Goal: Find specific page/section: Find specific page/section

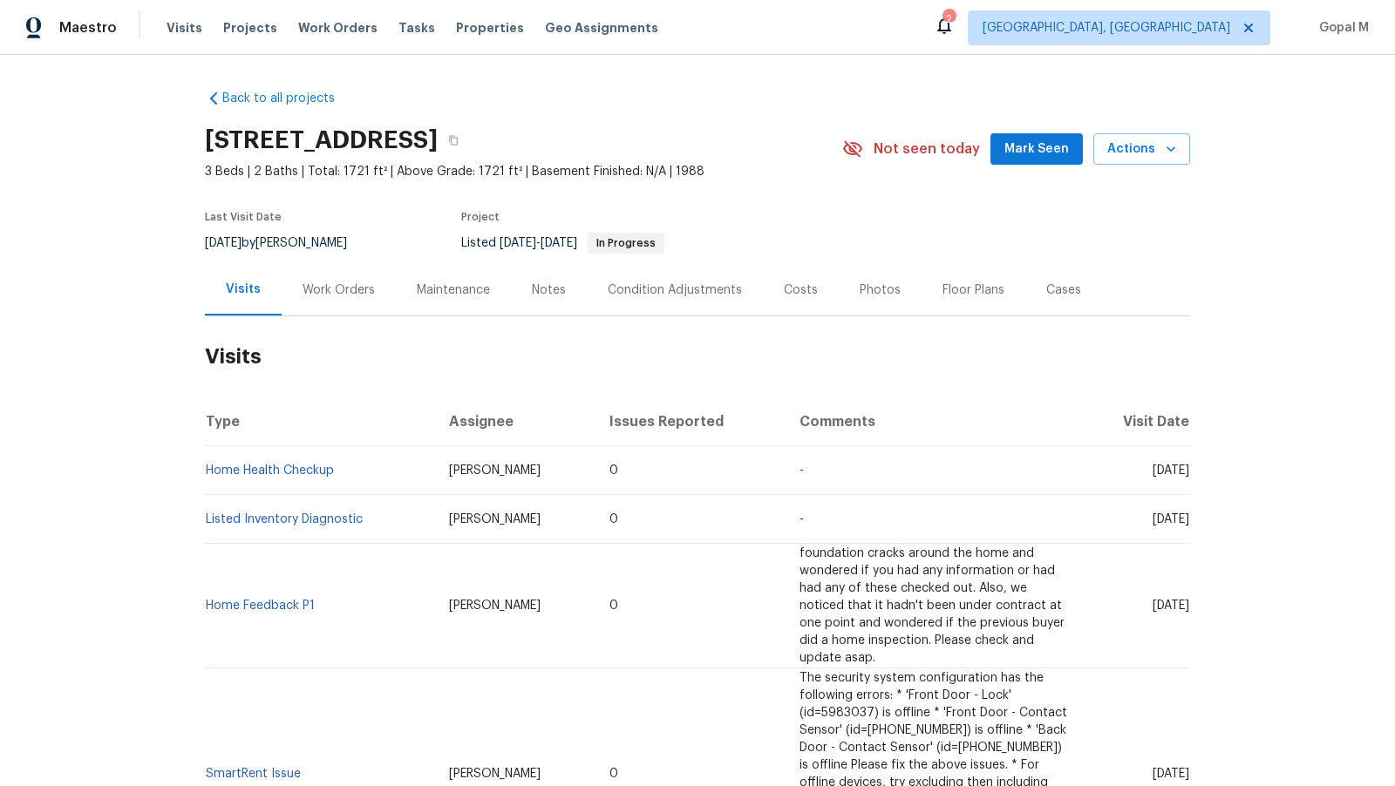
click at [355, 295] on div "Work Orders" at bounding box center [338, 290] width 72 height 17
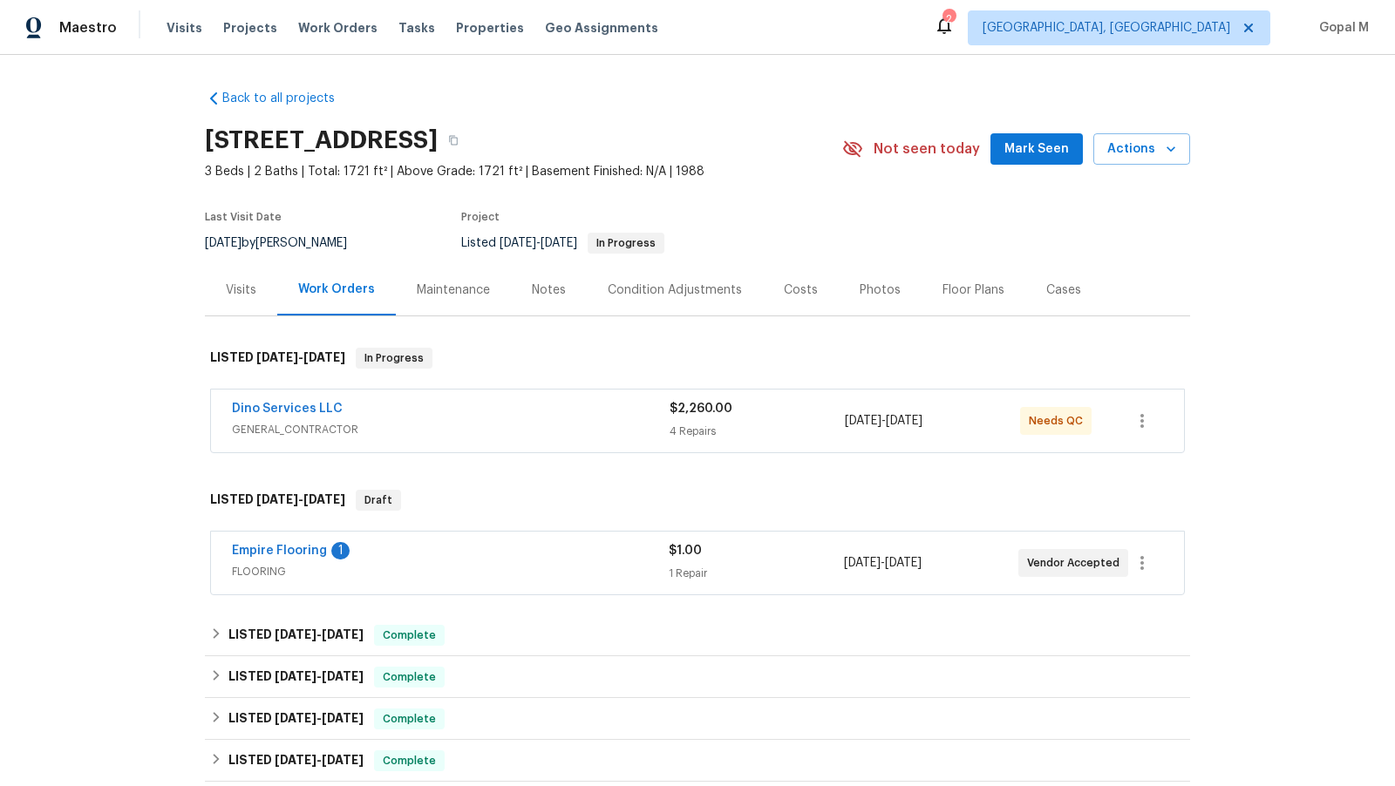
click at [554, 563] on span "FLOORING" at bounding box center [450, 571] width 437 height 17
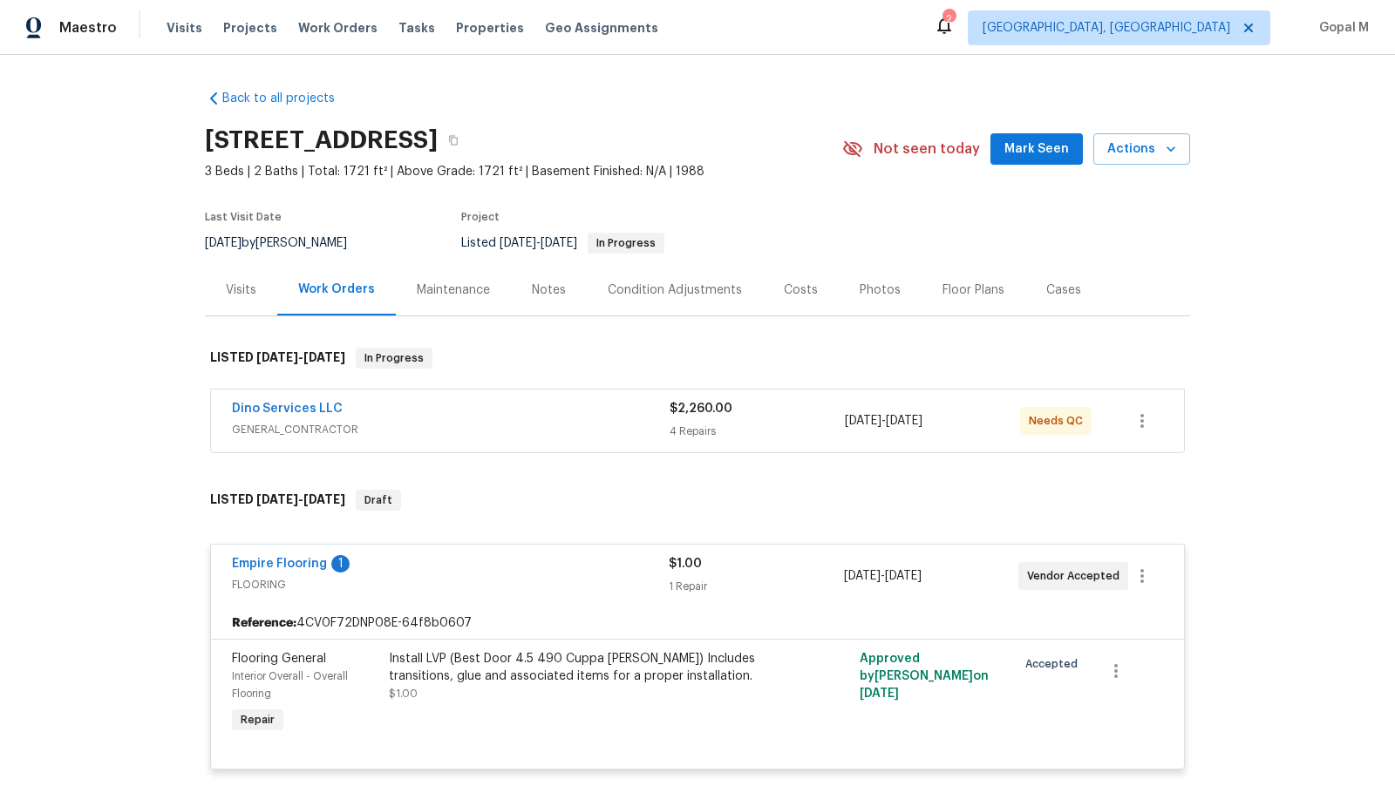
click at [795, 410] on div "$2,260.00" at bounding box center [756, 408] width 175 height 17
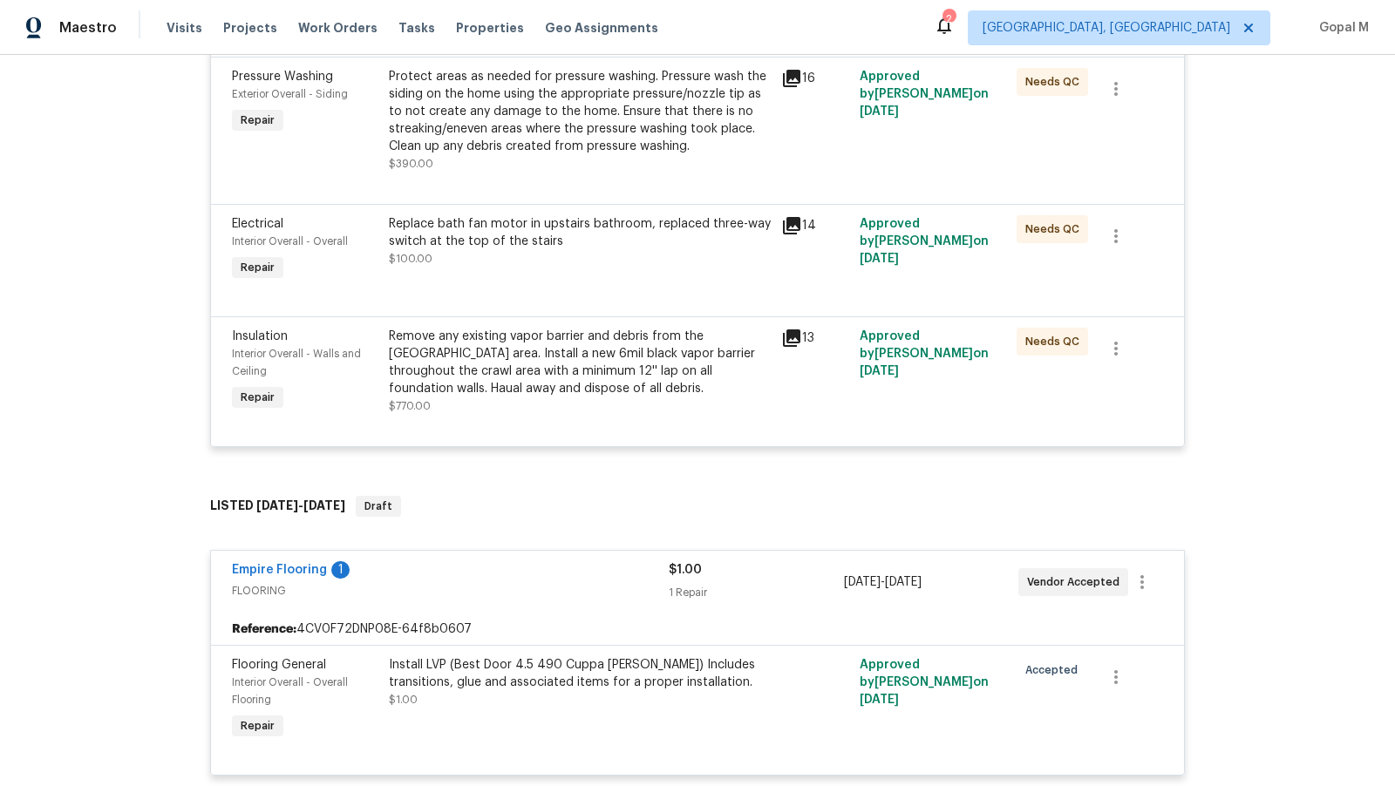
scroll to position [798, 0]
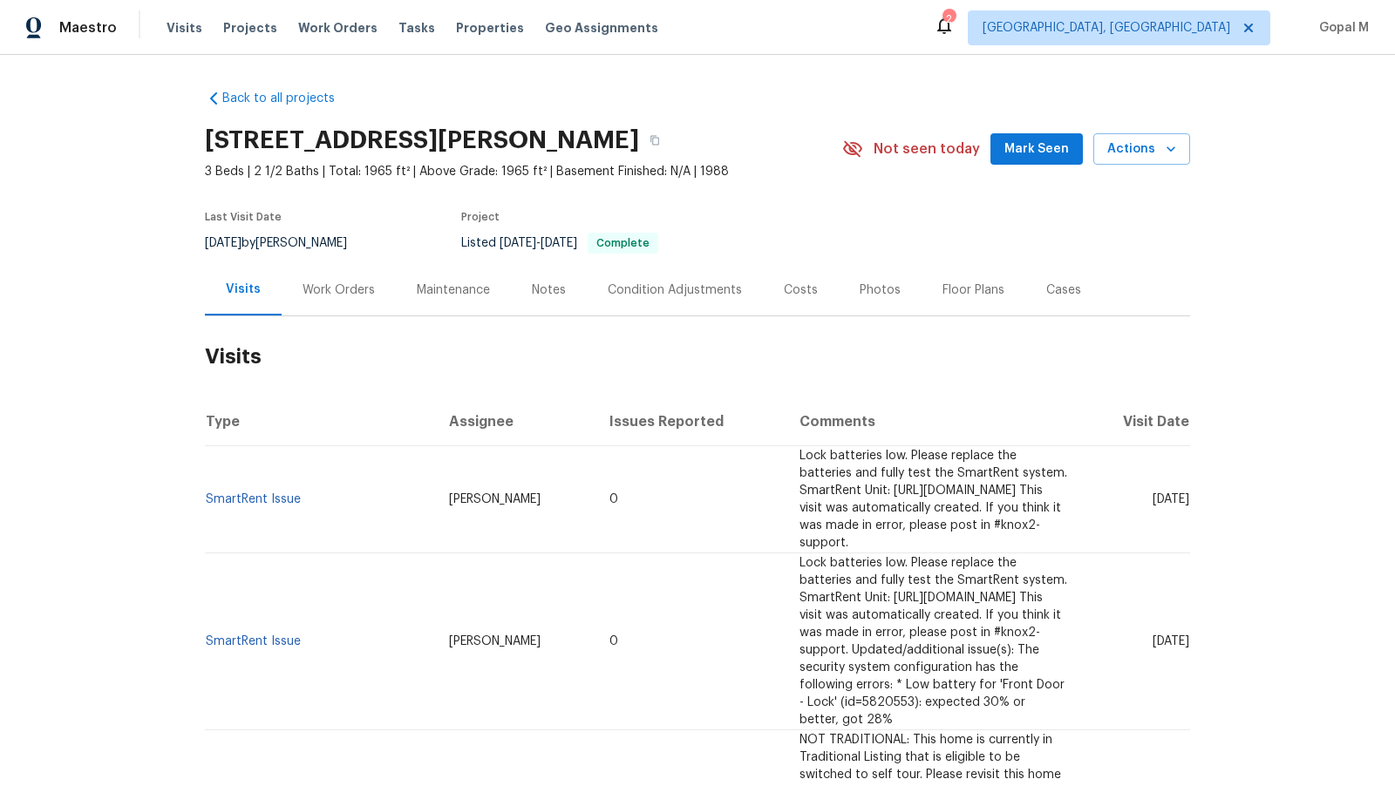
click at [358, 286] on div "Work Orders" at bounding box center [338, 290] width 72 height 17
click at [345, 288] on div "Work Orders" at bounding box center [338, 290] width 72 height 17
